Goal: Complete application form

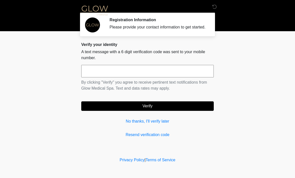
click at [121, 73] on input "text" at bounding box center [147, 71] width 133 height 13
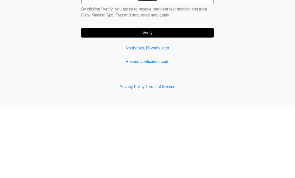
type input "******"
click at [146, 102] on button "Verify" at bounding box center [147, 107] width 133 height 10
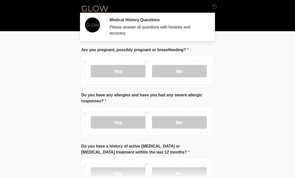
click at [185, 69] on label "No" at bounding box center [179, 71] width 55 height 13
click at [186, 122] on label "No" at bounding box center [179, 122] width 55 height 13
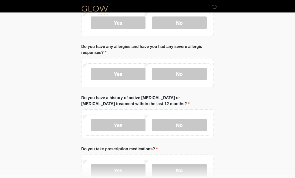
scroll to position [49, 0]
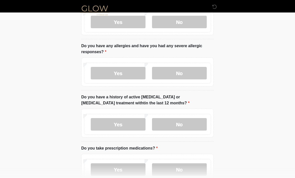
click at [183, 125] on label "No" at bounding box center [179, 125] width 55 height 13
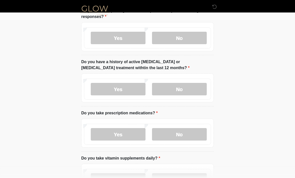
scroll to position [85, 0]
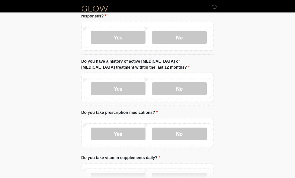
click at [122, 133] on label "Yes" at bounding box center [118, 134] width 55 height 13
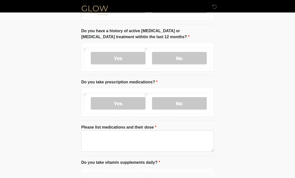
scroll to position [118, 0]
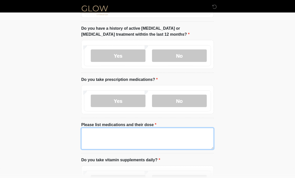
click at [132, 138] on textarea "Please list medications and their dose" at bounding box center [147, 139] width 133 height 22
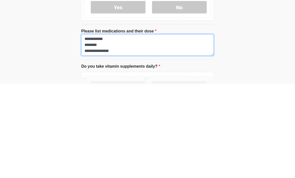
scroll to position [12, 0]
type textarea "**********"
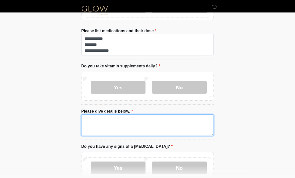
click at [116, 124] on textarea "Please give details below." at bounding box center [147, 126] width 133 height 22
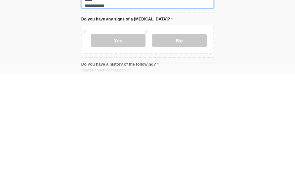
scroll to position [235, 0]
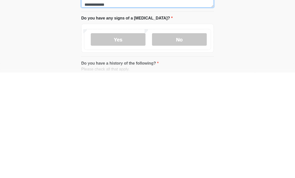
type textarea "**********"
click at [183, 139] on label "No" at bounding box center [179, 145] width 55 height 13
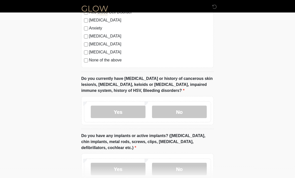
scroll to position [451, 0]
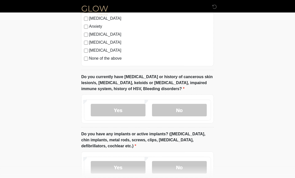
click at [176, 108] on label "No" at bounding box center [179, 110] width 55 height 13
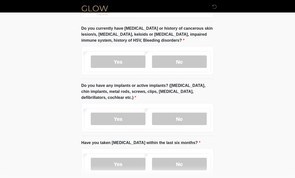
click at [188, 115] on label "No" at bounding box center [179, 119] width 55 height 13
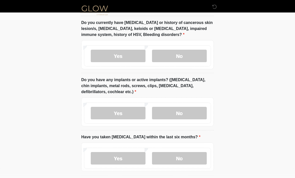
scroll to position [526, 0]
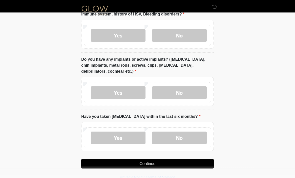
click at [177, 135] on label "No" at bounding box center [179, 138] width 55 height 13
click at [151, 160] on button "Continue" at bounding box center [147, 164] width 133 height 10
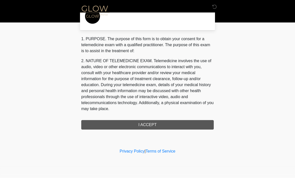
scroll to position [0, 0]
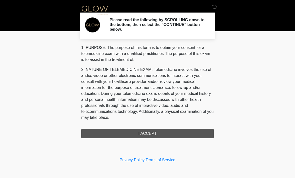
click at [149, 132] on div "1. PURPOSE. The purpose of this form is to obtain your consent for a telemedici…" at bounding box center [147, 92] width 133 height 94
click at [143, 132] on div "1. PURPOSE. The purpose of this form is to obtain your consent for a telemedici…" at bounding box center [147, 92] width 133 height 94
click at [142, 131] on div "1. PURPOSE. The purpose of this form is to obtain your consent for a telemedici…" at bounding box center [147, 92] width 133 height 94
click at [144, 132] on div "1. PURPOSE. The purpose of this form is to obtain your consent for a telemedici…" at bounding box center [147, 92] width 133 height 94
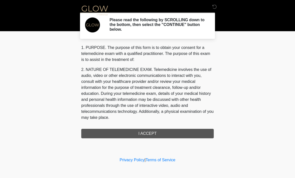
click at [144, 131] on div "1. PURPOSE. The purpose of this form is to obtain your consent for a telemedici…" at bounding box center [147, 92] width 133 height 94
click at [139, 135] on div "1. PURPOSE. The purpose of this form is to obtain your consent for a telemedici…" at bounding box center [147, 92] width 133 height 94
click at [145, 130] on div "1. PURPOSE. The purpose of this form is to obtain your consent for a telemedici…" at bounding box center [147, 92] width 133 height 94
click at [144, 130] on div "1. PURPOSE. The purpose of this form is to obtain your consent for a telemedici…" at bounding box center [147, 92] width 133 height 94
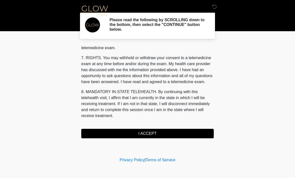
scroll to position [212, 0]
click at [144, 132] on button "I ACCEPT" at bounding box center [147, 134] width 133 height 10
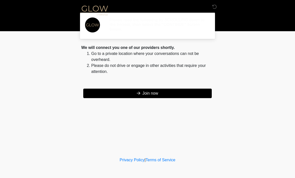
click at [144, 133] on div "‎ ‎ ‎ Please read the following by SCROLLING down to the bottom, then select th…" at bounding box center [148, 78] width 150 height 146
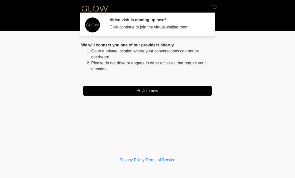
click at [152, 91] on button "Join now" at bounding box center [147, 91] width 129 height 10
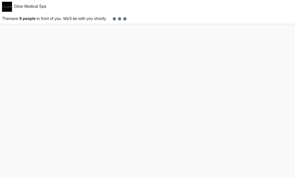
scroll to position [2, 0]
